Goal: Information Seeking & Learning: Learn about a topic

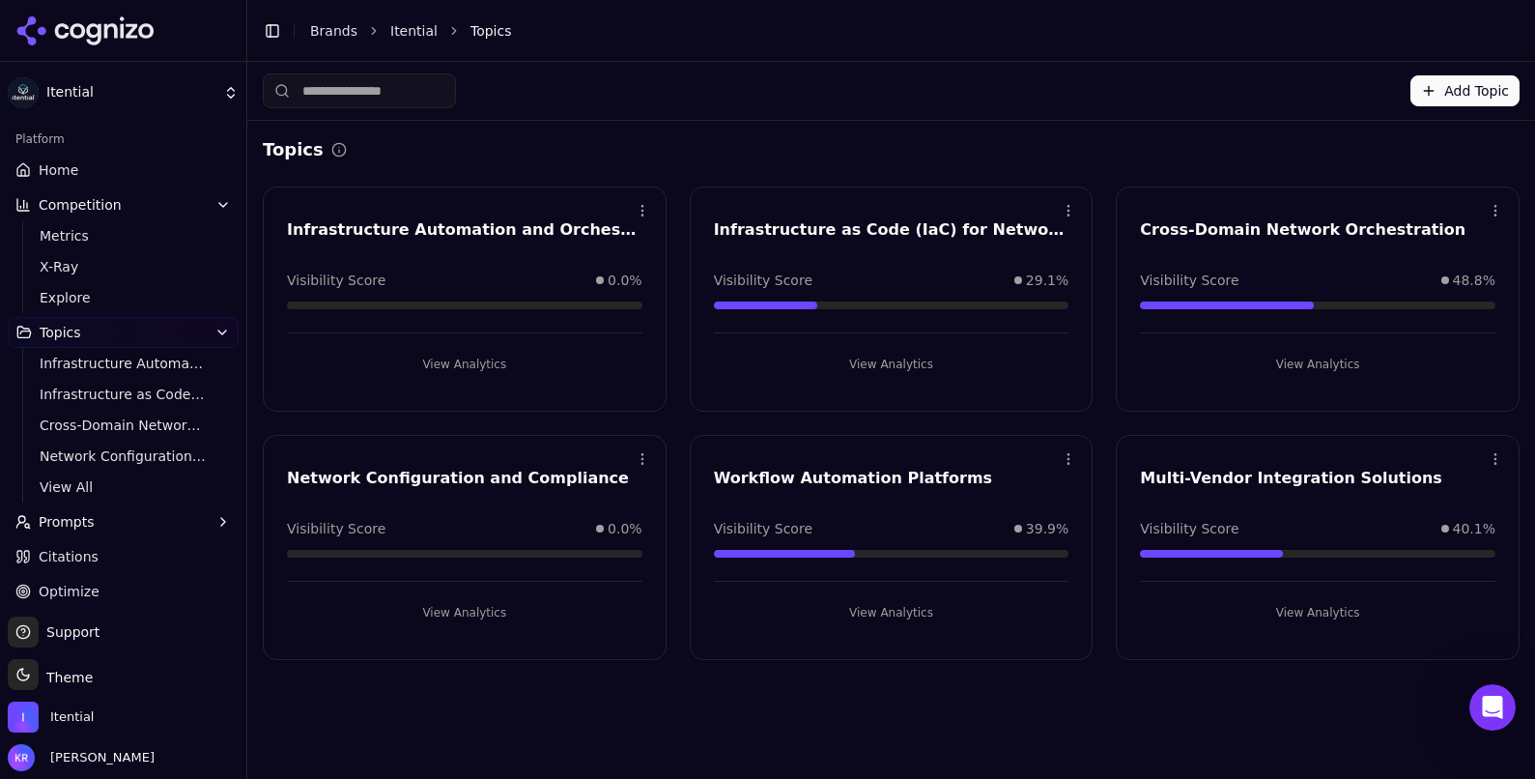
scroll to position [1581, 0]
click at [1498, 699] on icon "Open Intercom Messenger" at bounding box center [1490, 705] width 32 height 32
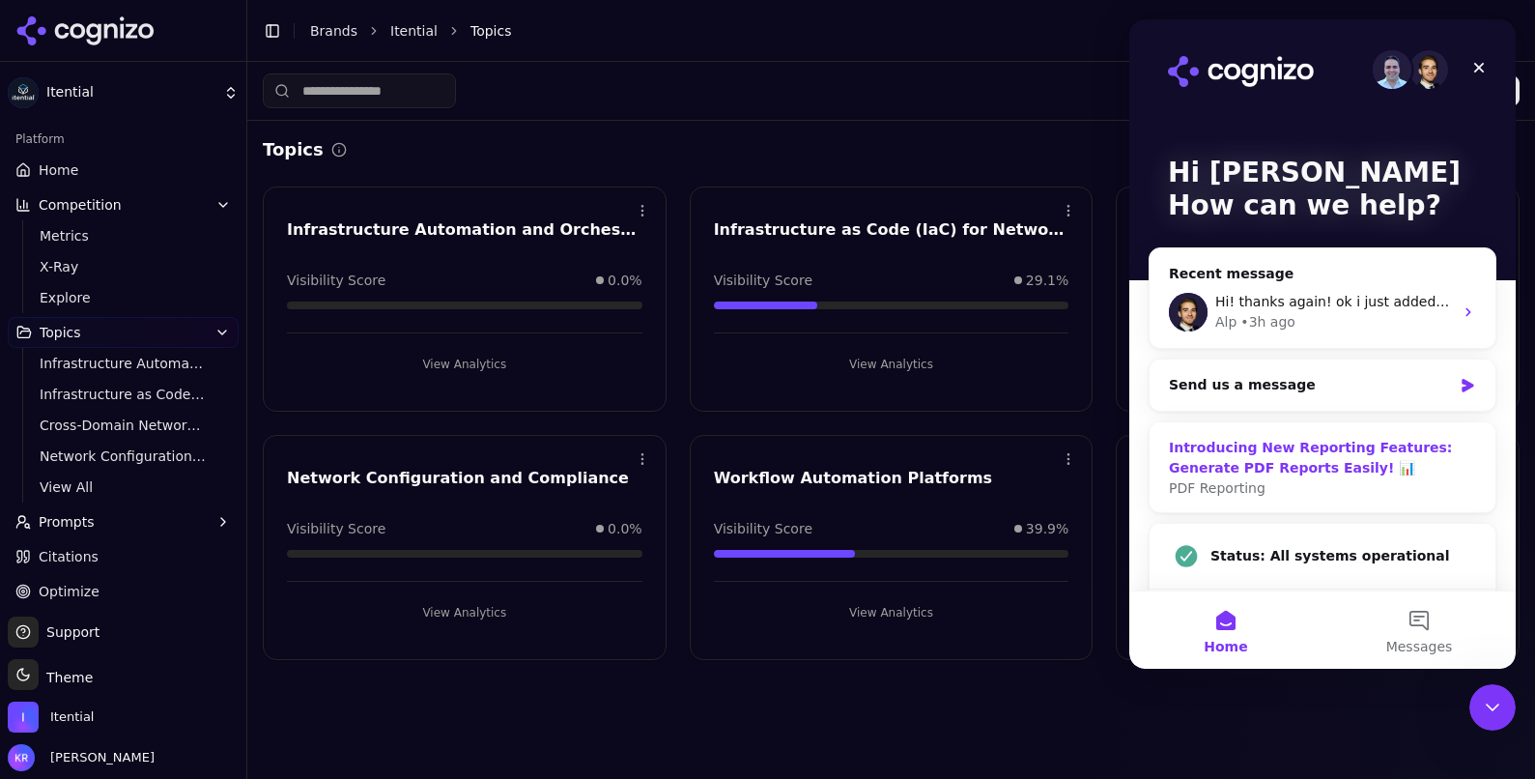
scroll to position [32, 0]
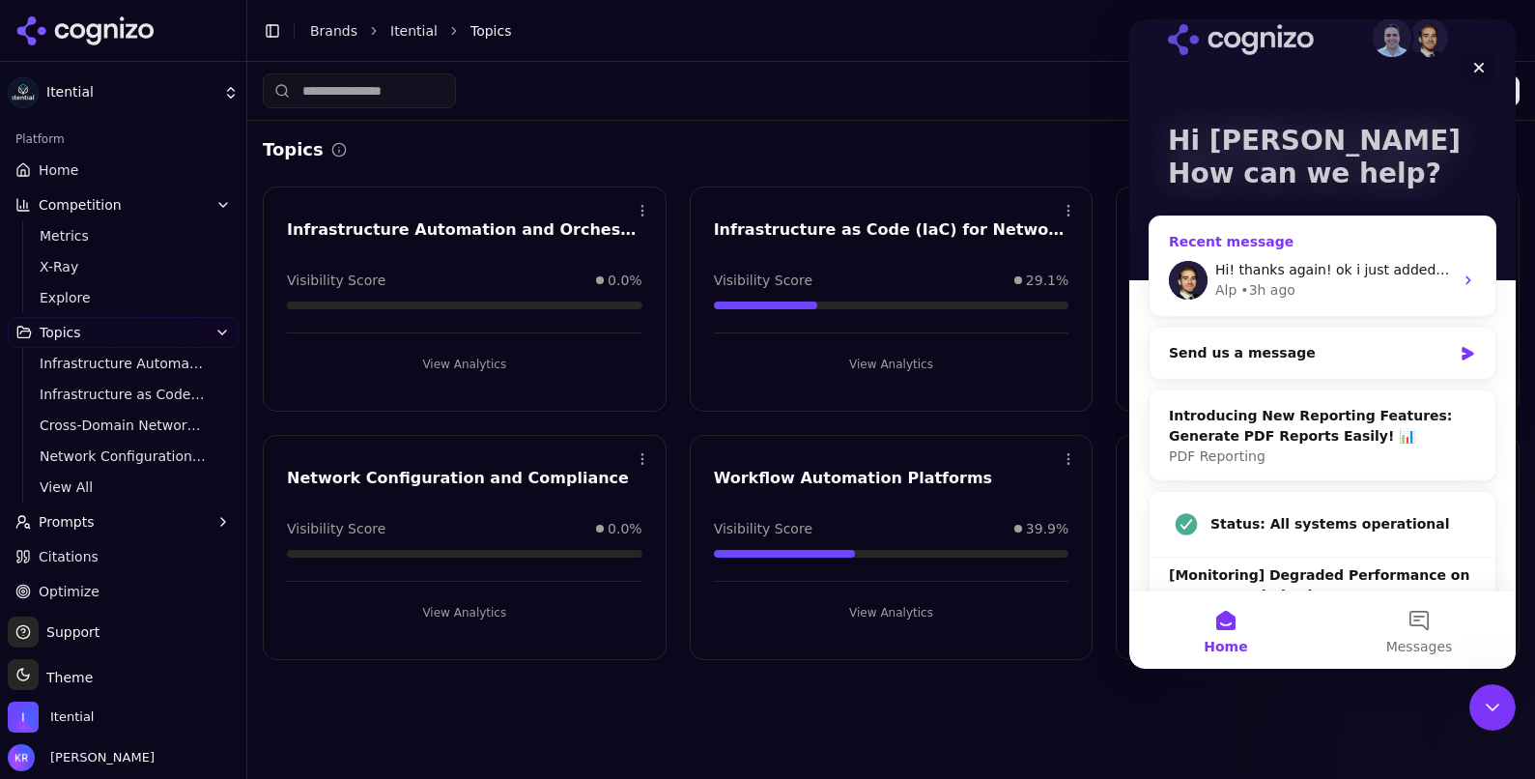
click at [1273, 278] on div "Hi! thanks again! ok i just added a new topic - how long does it take to popula…" at bounding box center [1334, 270] width 238 height 20
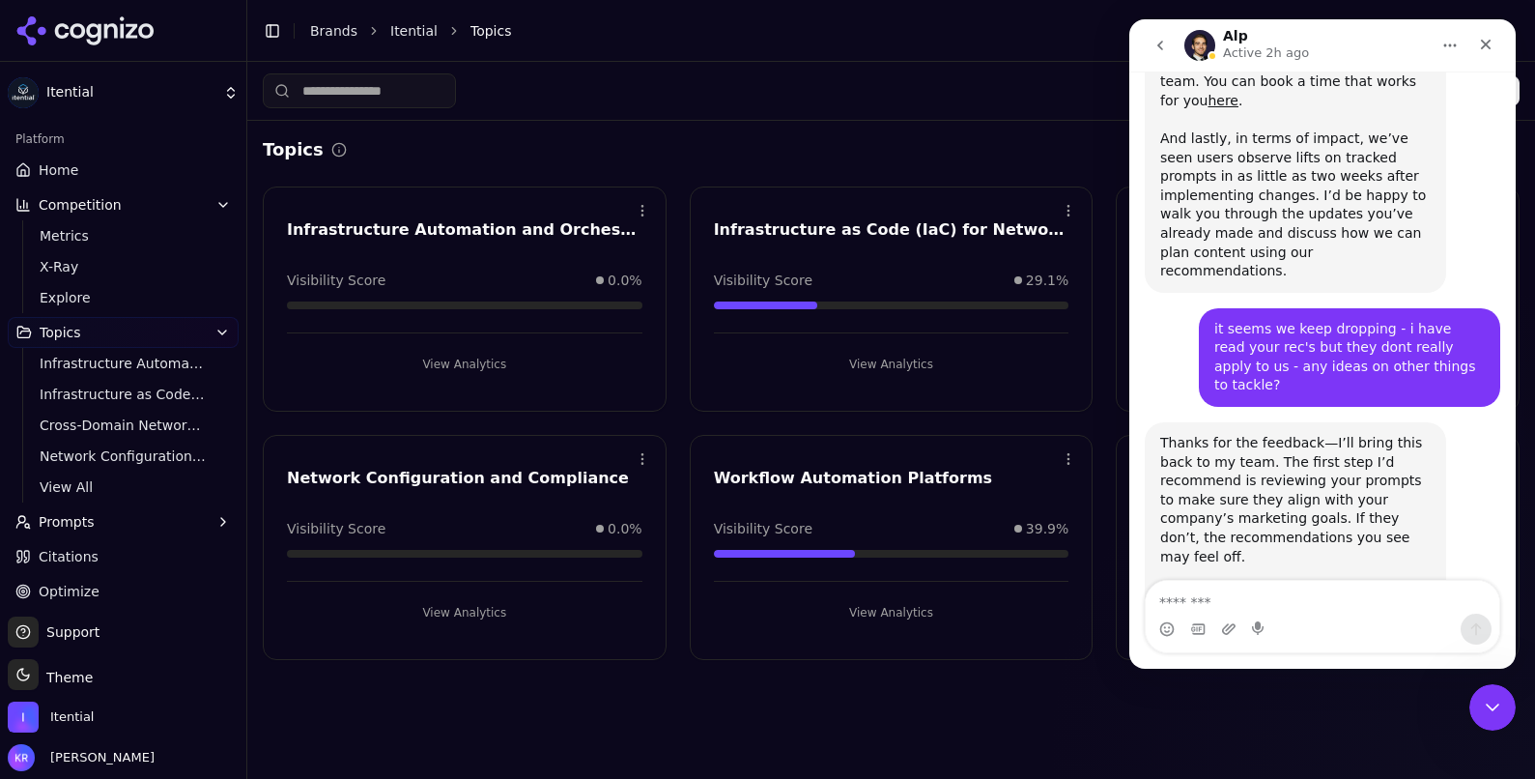
scroll to position [1581, 0]
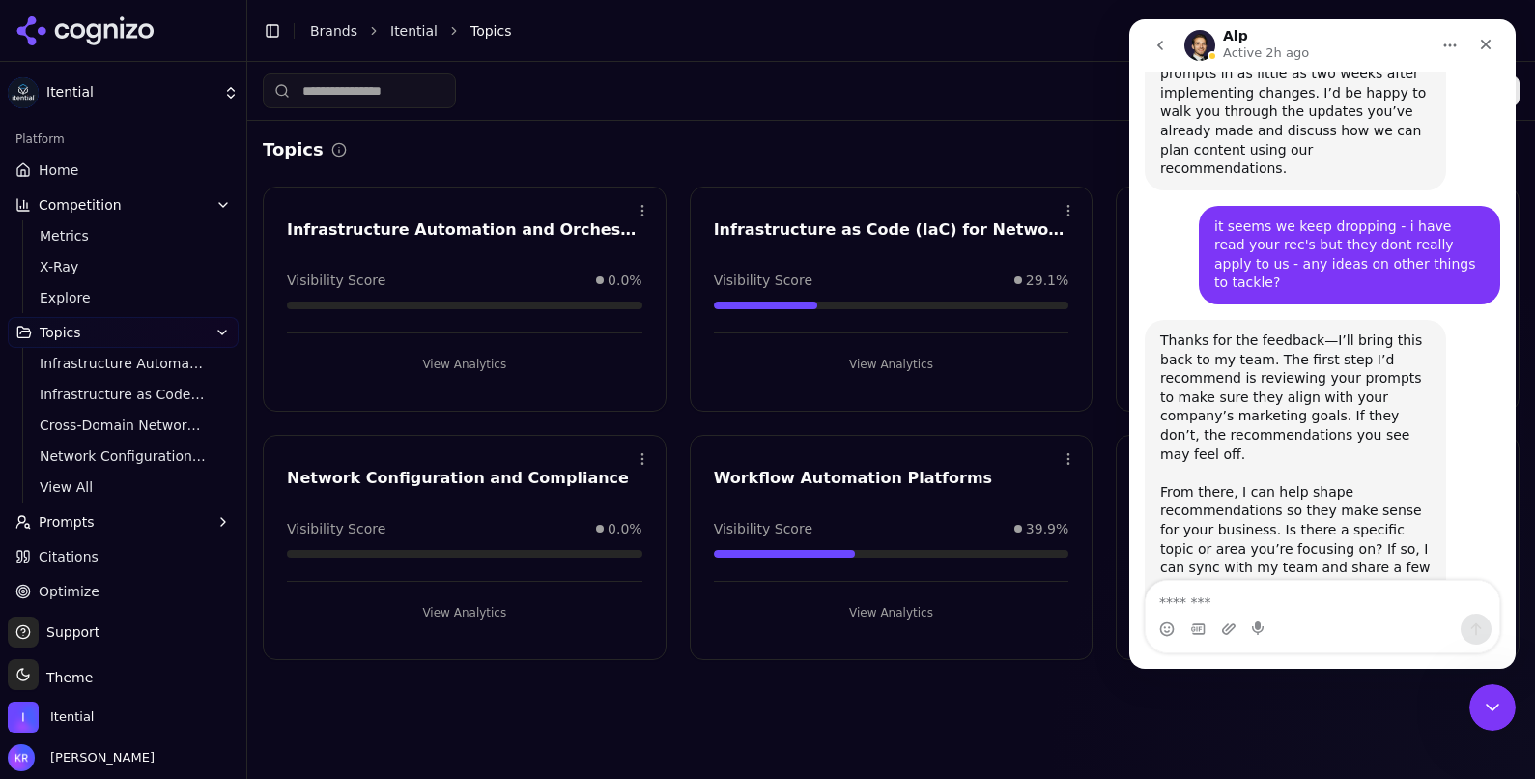
click at [993, 667] on div "Topics Open menu Infrastructure Automation and Orchestration Visibility Score 0…" at bounding box center [891, 398] width 1288 height 555
click at [959, 699] on div "Add Topic Topics Open menu Infrastructure Automation and Orchestration Visibili…" at bounding box center [891, 420] width 1288 height 717
click at [1486, 38] on icon "Close" at bounding box center [1485, 44] width 15 height 15
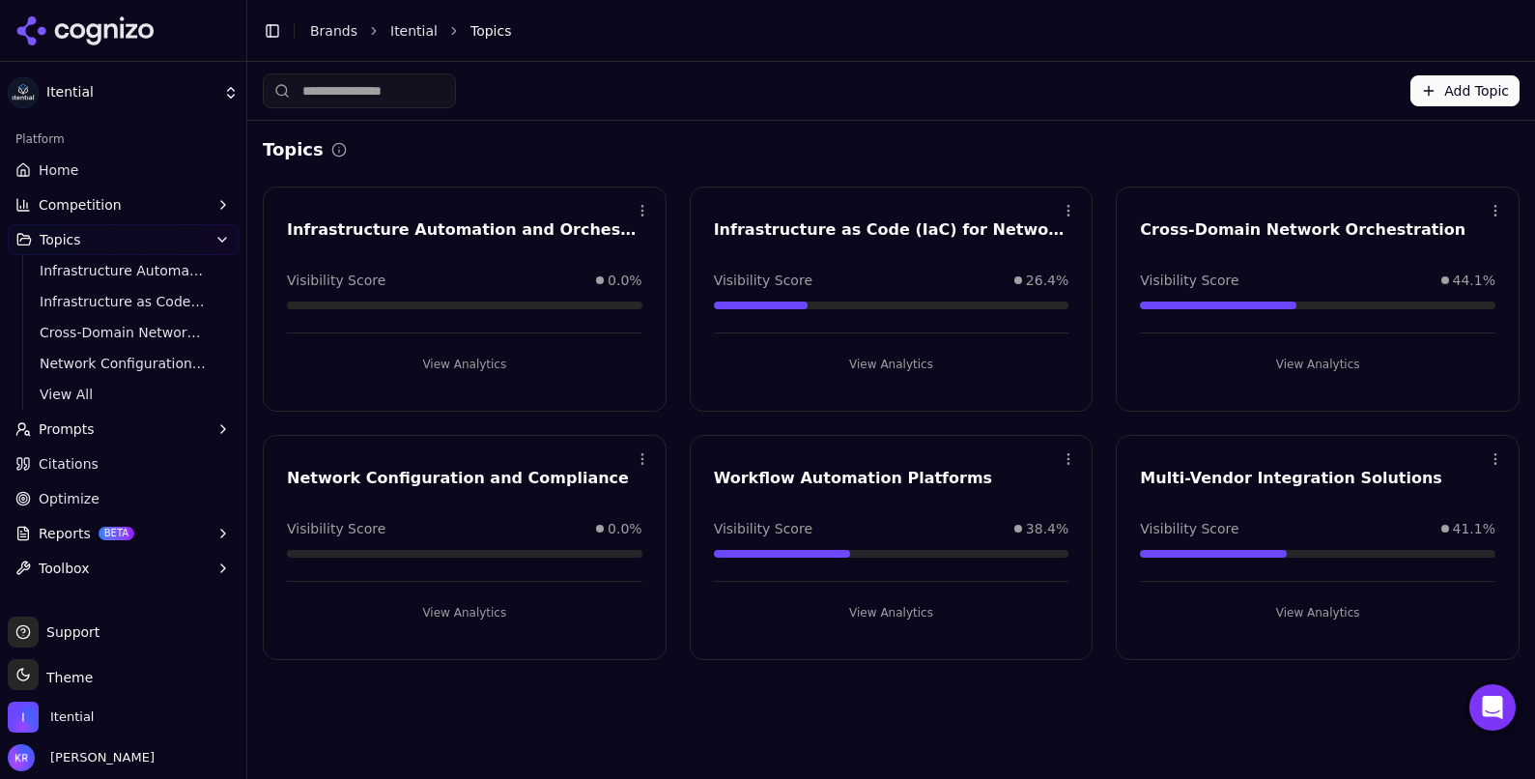
click at [82, 164] on link "Home" at bounding box center [123, 170] width 231 height 31
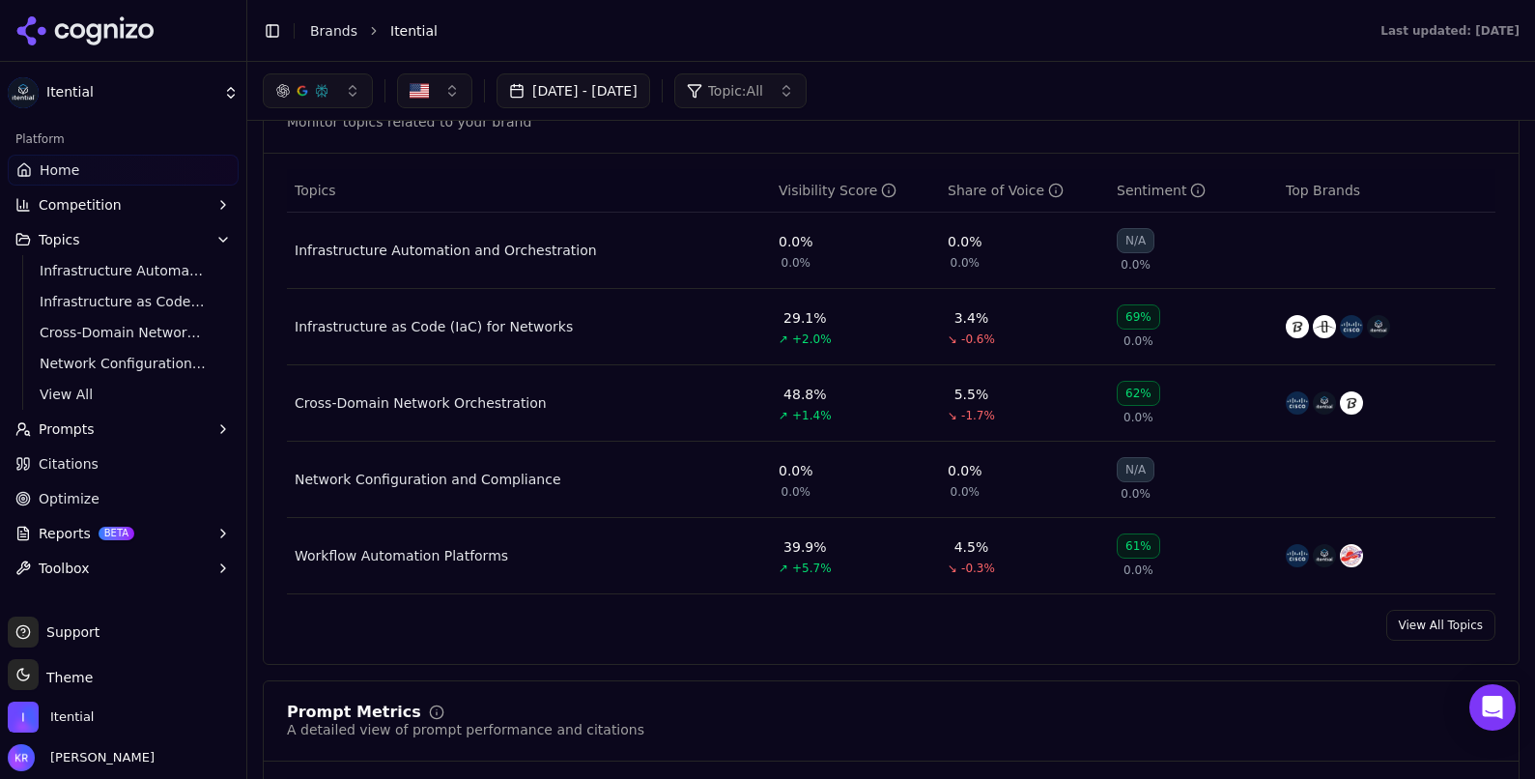
scroll to position [784, 0]
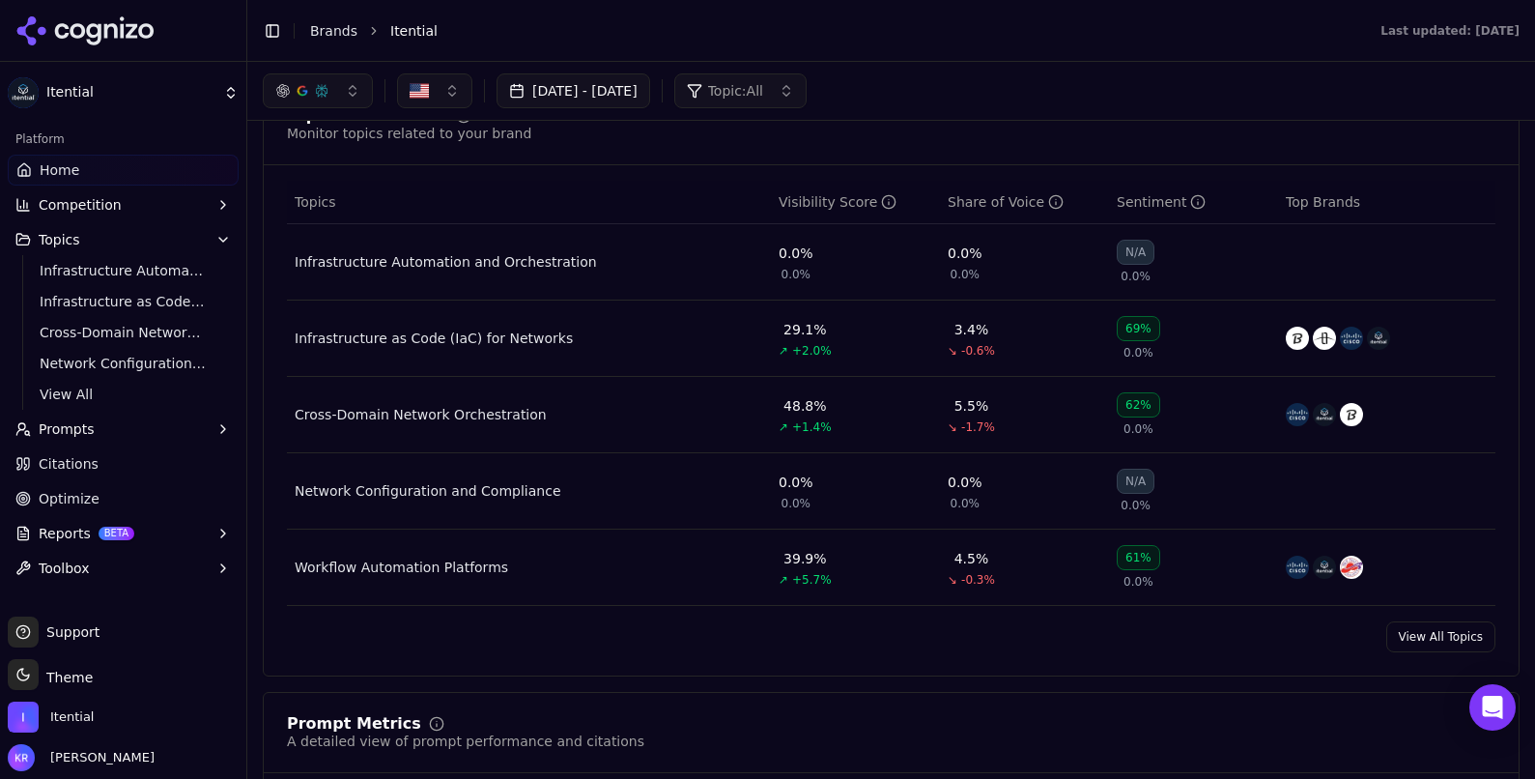
click at [978, 334] on div "3.4%" at bounding box center [972, 329] width 35 height 19
click at [1056, 205] on icon "Data table" at bounding box center [1056, 203] width 0 height 3
click at [1000, 204] on div "Share of Voice" at bounding box center [1006, 201] width 116 height 19
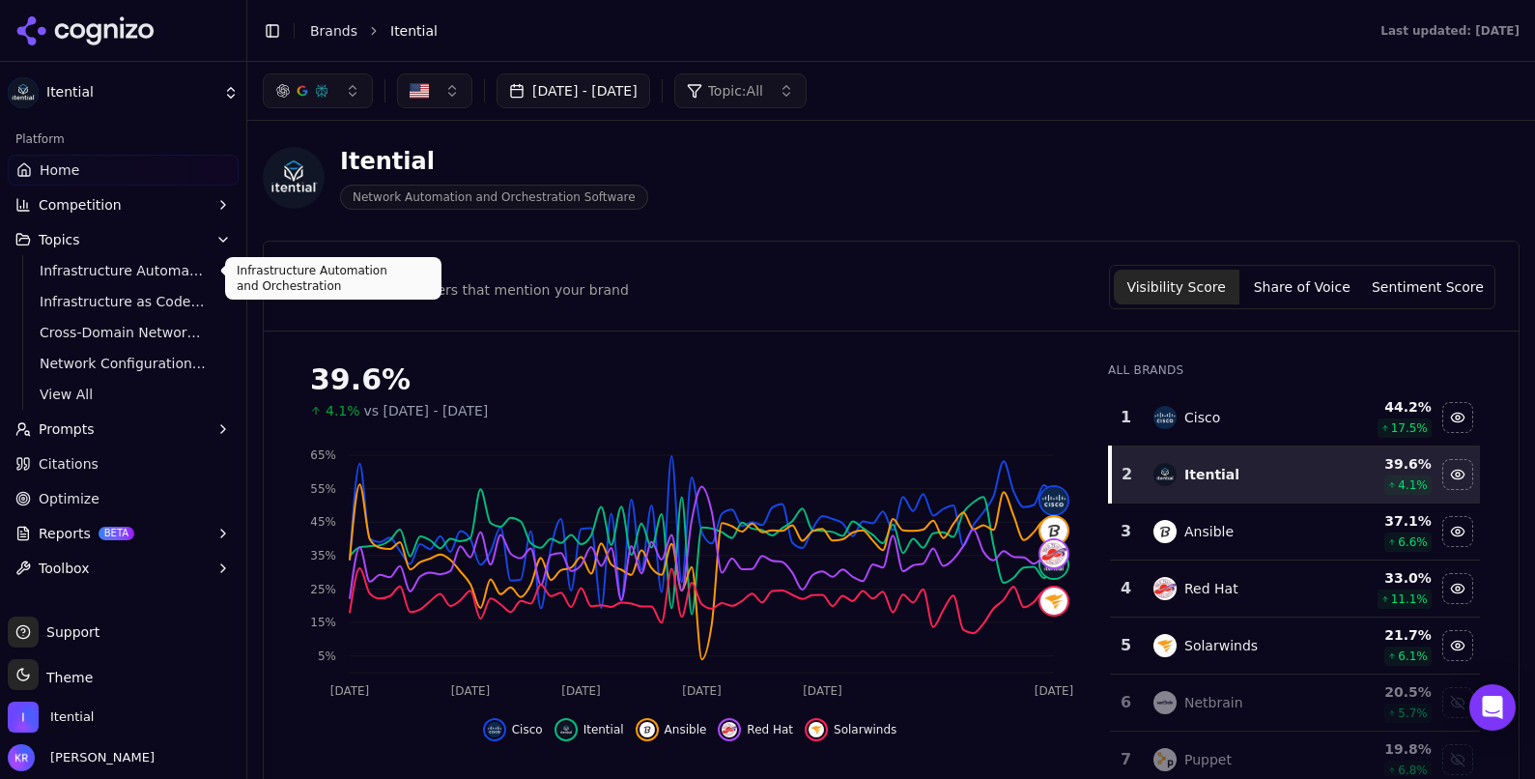
scroll to position [0, 0]
